Goal: Task Accomplishment & Management: Use online tool/utility

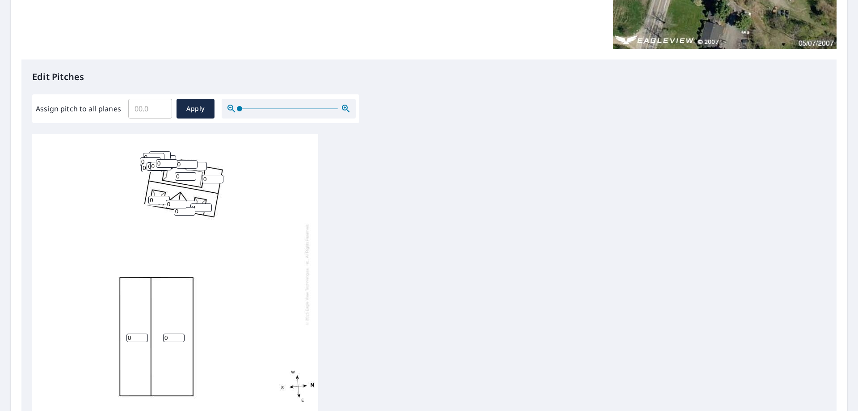
scroll to position [223, 0]
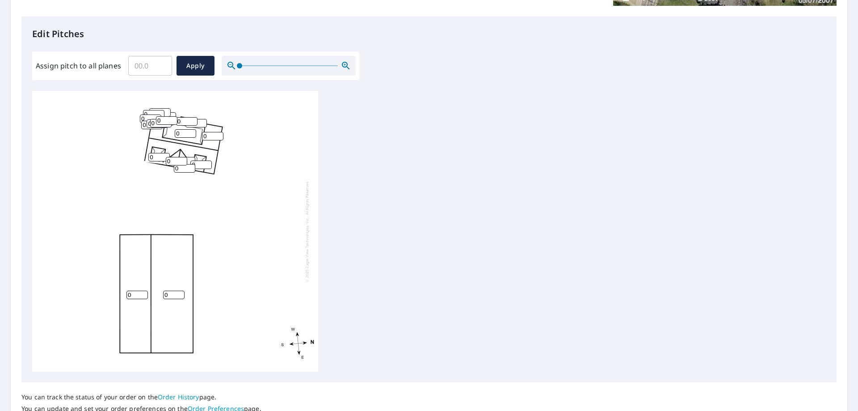
drag, startPoint x: 173, startPoint y: 294, endPoint x: 68, endPoint y: 296, distance: 105.4
click at [153, 295] on div "0 0 0 0 0 0 0 0 0 0 0 0 0 0 0 0 0 0 0 0 0 0 0 0 0" at bounding box center [175, 231] width 286 height 281
type input "8"
drag, startPoint x: 132, startPoint y: 292, endPoint x: 0, endPoint y: 266, distance: 134.7
click at [38, 294] on div "8 0 0 0 0 0 0 0 0 0 0 0 0 0 0 0 0 0 0 0 0 0 0 0 0" at bounding box center [175, 231] width 286 height 281
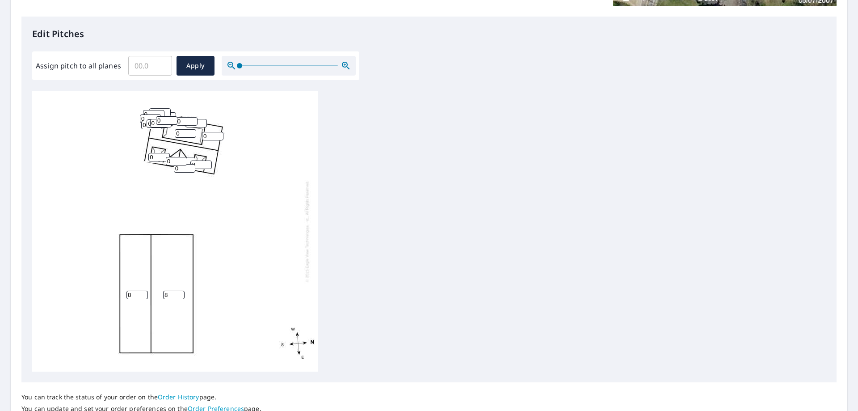
scroll to position [9, 0]
type input "8"
click at [178, 62] on button "Apply" at bounding box center [195, 66] width 38 height 20
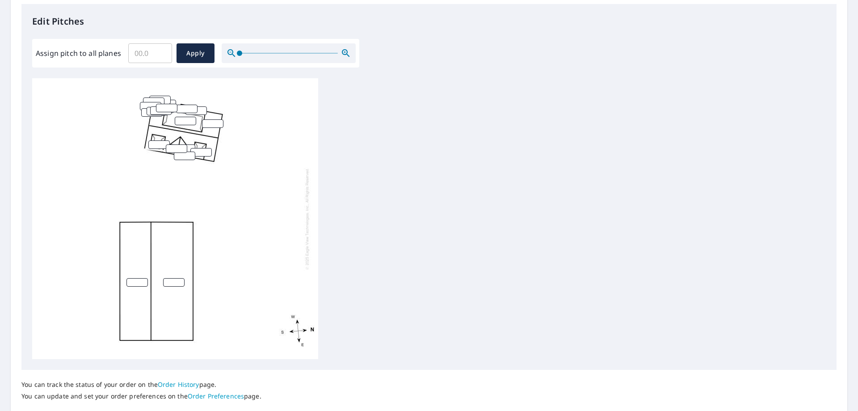
scroll to position [163, 0]
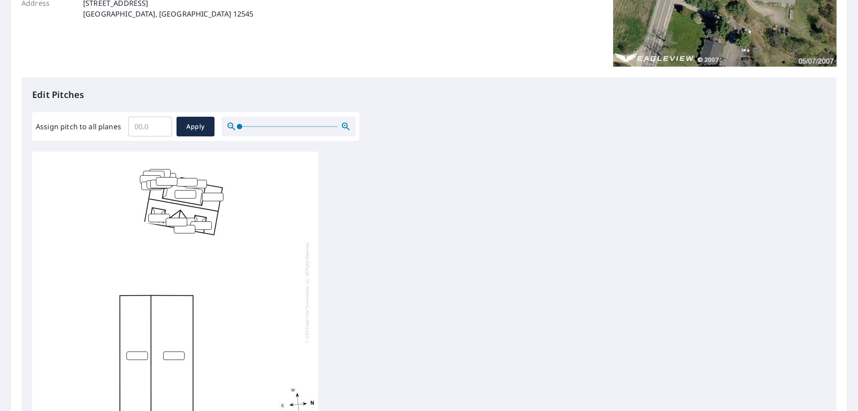
drag, startPoint x: 171, startPoint y: 120, endPoint x: 166, endPoint y: 122, distance: 5.4
click at [169, 120] on input "Assign pitch to all planes" at bounding box center [150, 126] width 44 height 25
drag, startPoint x: 166, startPoint y: 122, endPoint x: 30, endPoint y: 113, distance: 136.2
click at [31, 113] on div "Edit Pitches Assign pitch to all planes ​ Apply" at bounding box center [428, 259] width 815 height 365
type input "10"
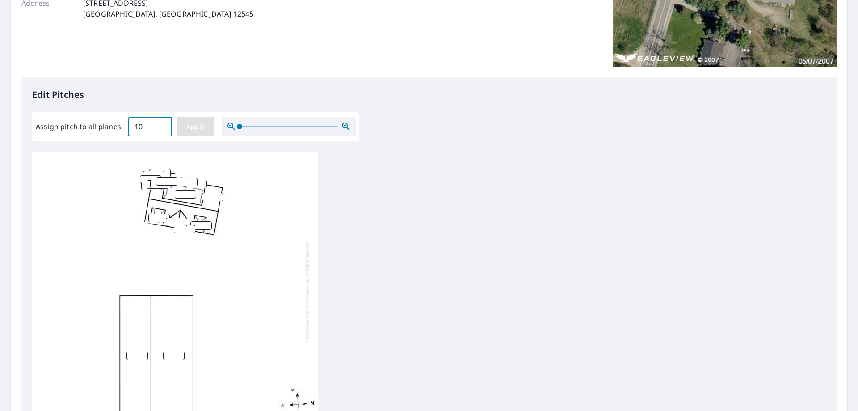
click at [199, 117] on button "Apply" at bounding box center [195, 127] width 38 height 20
type input "10"
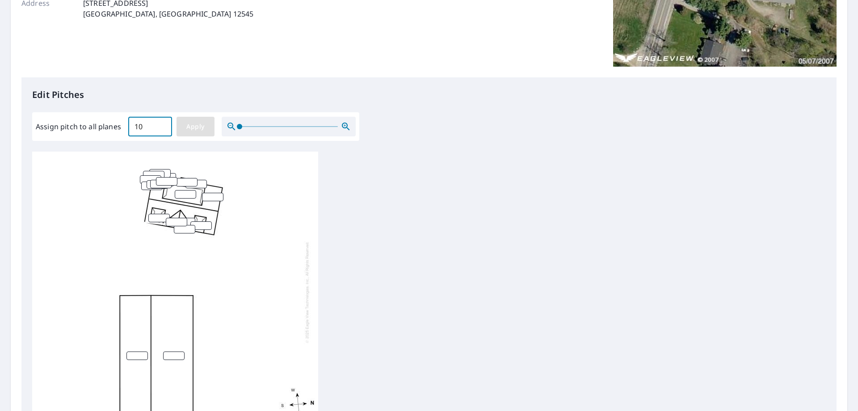
type input "10"
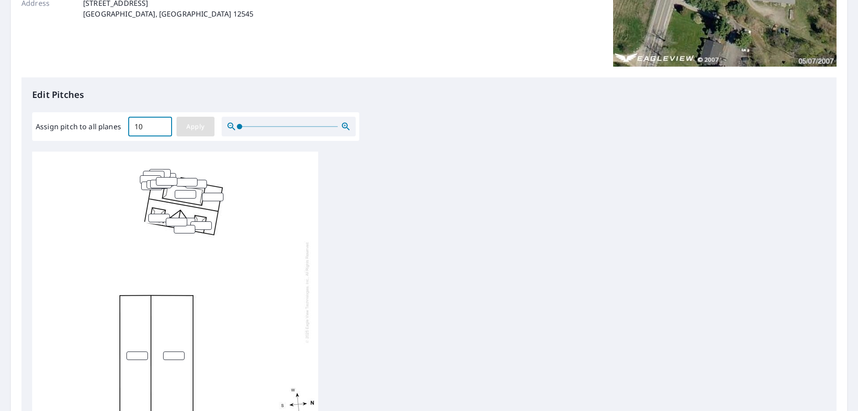
type input "10"
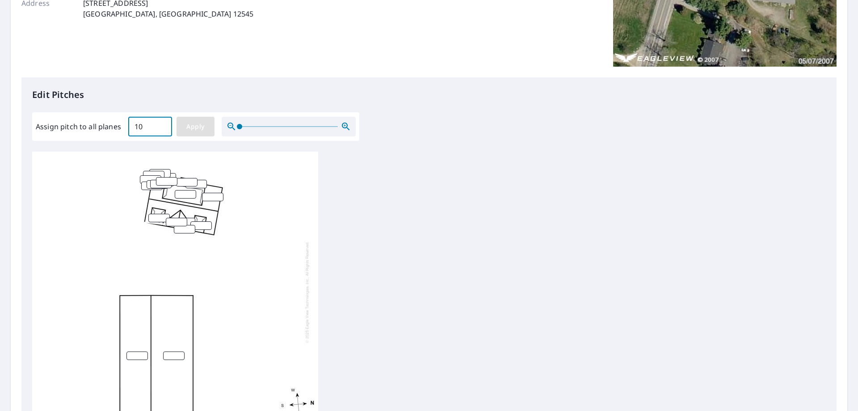
type input "10"
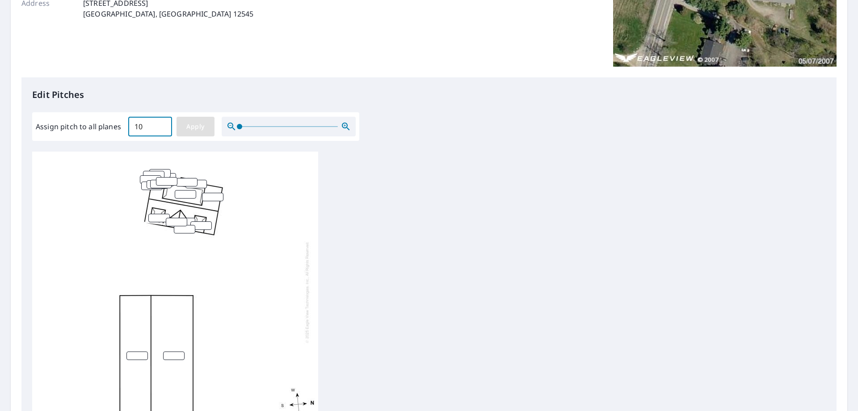
type input "10"
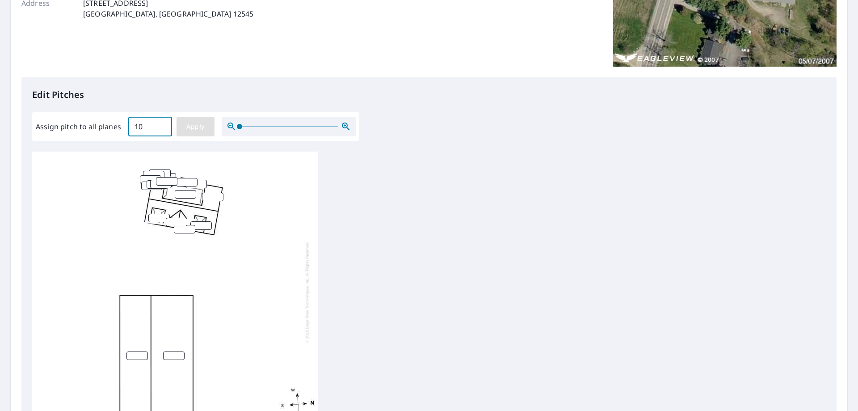
type input "10"
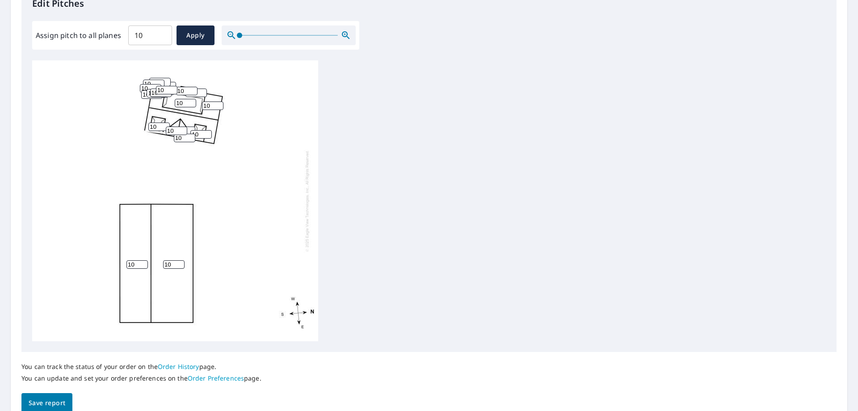
scroll to position [297, 0]
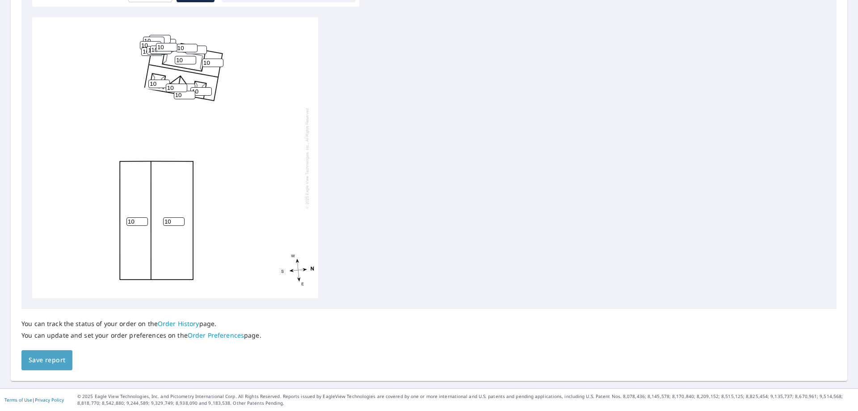
click at [63, 366] on button "Save report" at bounding box center [46, 360] width 51 height 20
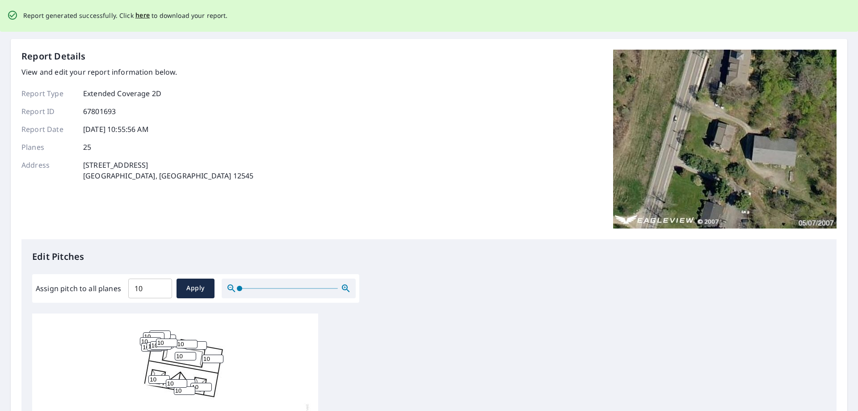
scroll to position [0, 0]
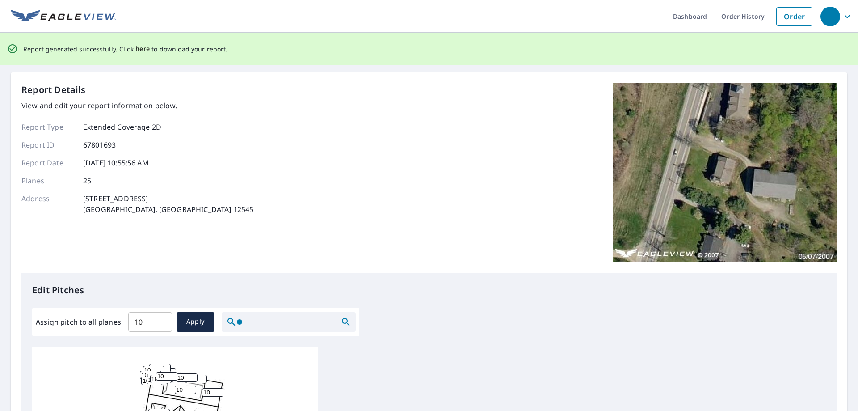
click at [143, 49] on span "here" at bounding box center [142, 48] width 15 height 11
